Goal: Task Accomplishment & Management: Manage account settings

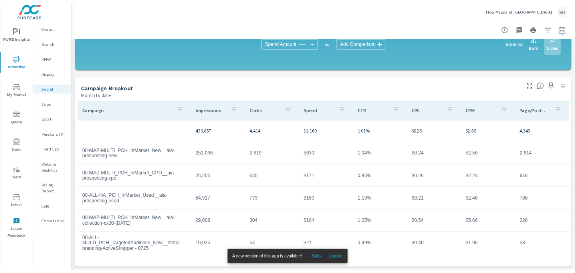
scroll to position [216, 0]
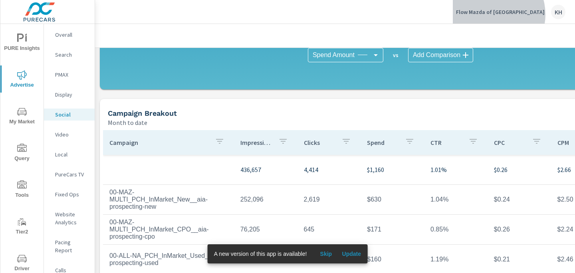
click at [516, 14] on p "Flow Mazda of [GEOGRAPHIC_DATA]" at bounding box center [500, 11] width 89 height 7
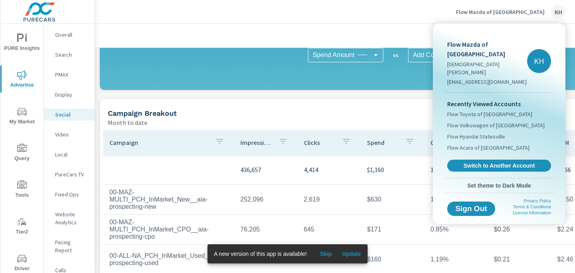
click at [520, 162] on span "Switch to Another Account" at bounding box center [499, 165] width 95 height 7
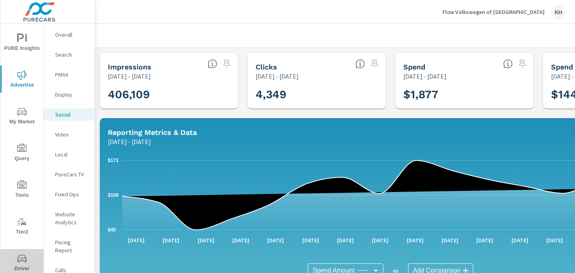
click at [21, 253] on button "Driver" at bounding box center [21, 262] width 43 height 27
